Goal: Transaction & Acquisition: Obtain resource

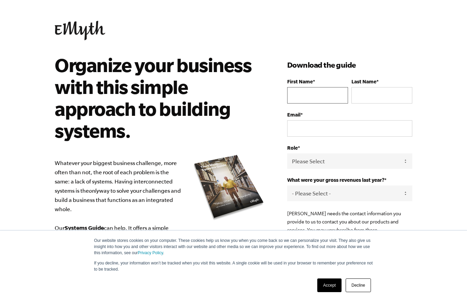
click at [320, 94] on input "First Name *" at bounding box center [317, 95] width 61 height 16
type input "dtraub@me.com"
type input "Traub"
type input "David"
click at [401, 162] on select "Please Select Owner Partner / Co-Owner Executive Employee / Other" at bounding box center [349, 160] width 125 height 15
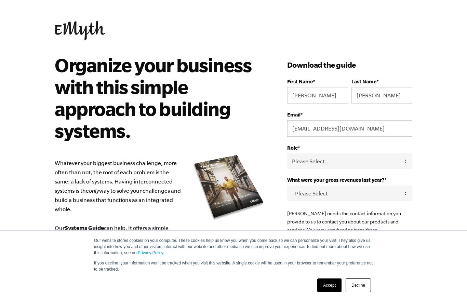
select select "Employee / Other"
click at [398, 198] on select "- Please Select - 0-75K 76-150K 151-275K 276-500K 501-750K 751-1M 1-2.5M 2.5-5M…" at bounding box center [349, 193] width 125 height 15
select select "5-10M"
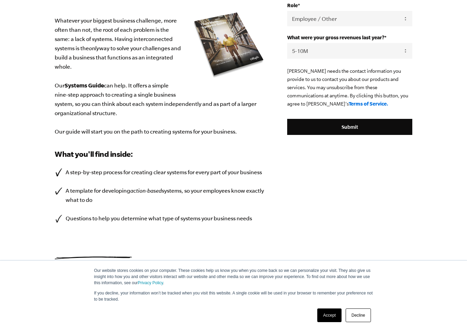
scroll to position [142, 0]
click at [358, 131] on input "Submit" at bounding box center [349, 127] width 125 height 16
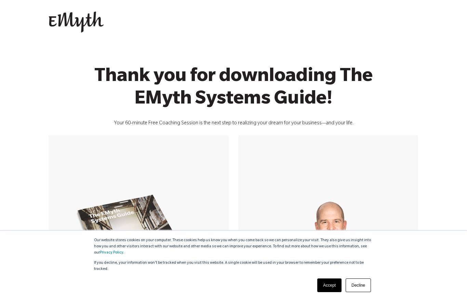
click at [328, 291] on link "Accept" at bounding box center [329, 285] width 24 height 14
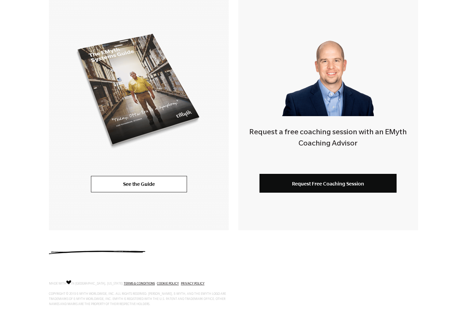
scroll to position [161, 0]
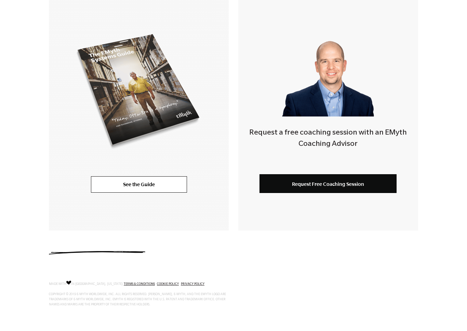
click at [129, 182] on link "See the Guide" at bounding box center [139, 184] width 96 height 16
